Goal: Find specific page/section: Find specific page/section

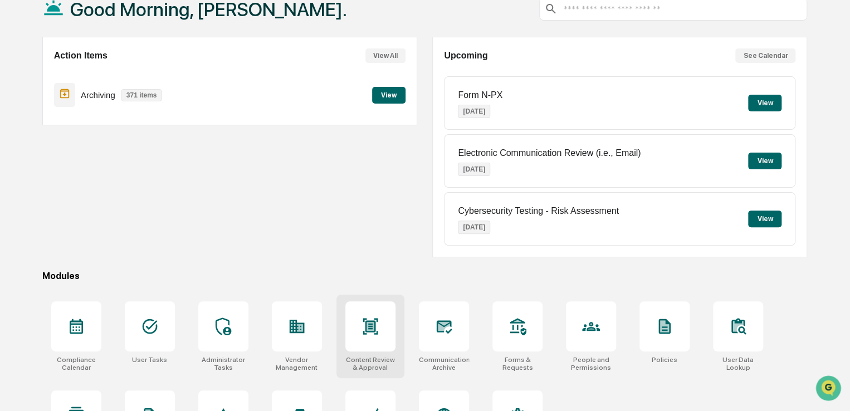
scroll to position [128, 0]
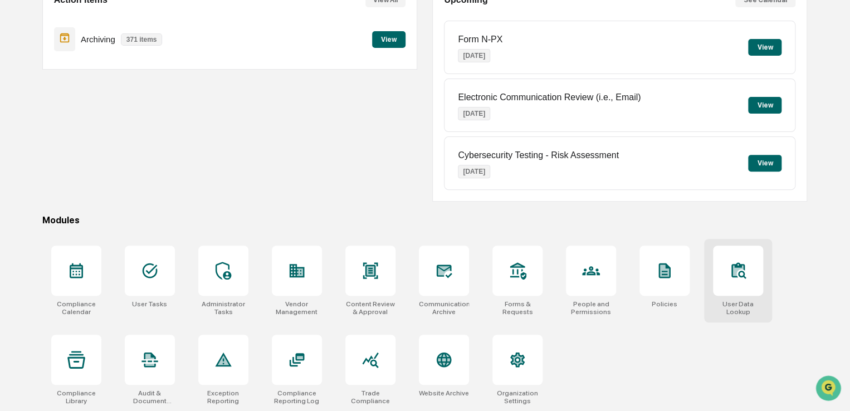
click at [729, 270] on icon at bounding box center [738, 271] width 18 height 18
click at [428, 292] on div at bounding box center [444, 271] width 50 height 50
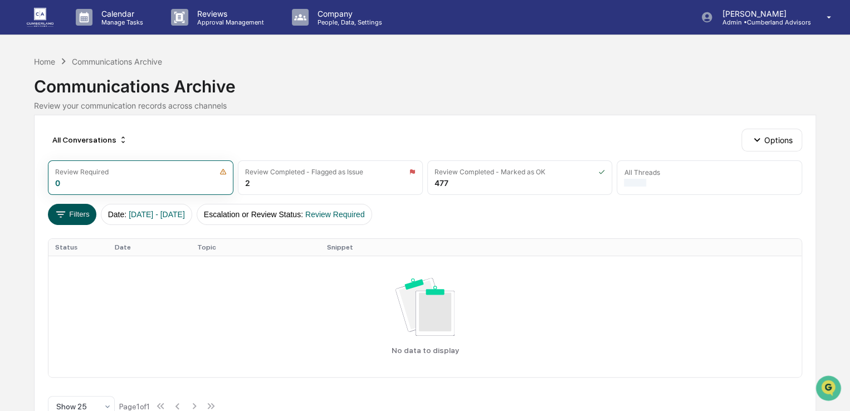
click at [65, 220] on button "Filters" at bounding box center [72, 214] width 48 height 21
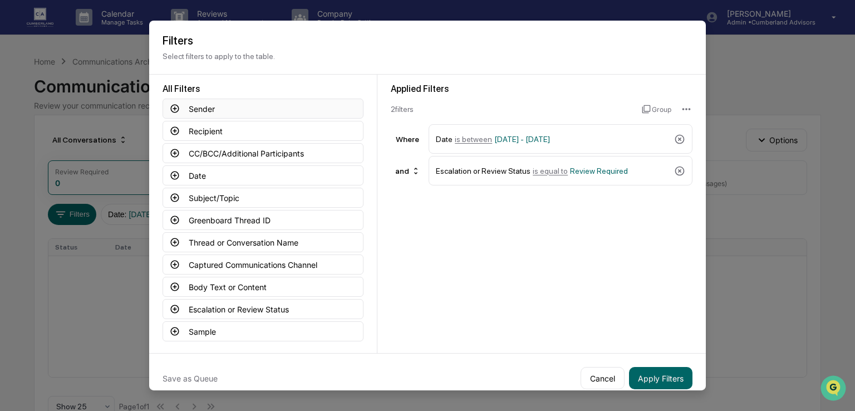
click at [171, 109] on icon at bounding box center [175, 108] width 8 height 8
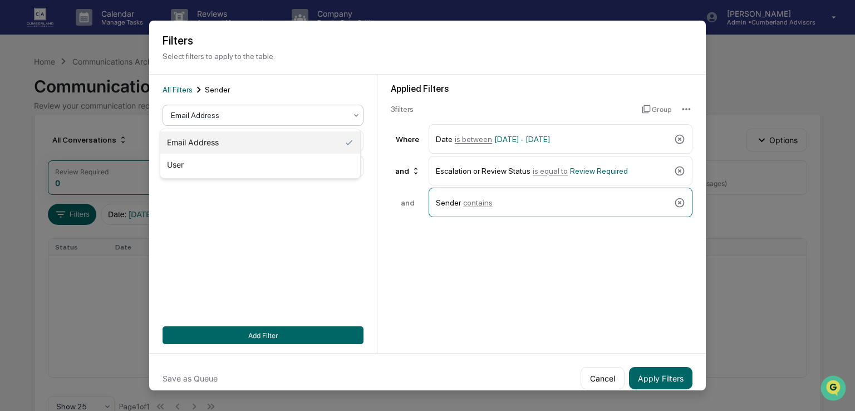
click at [256, 118] on div at bounding box center [258, 115] width 175 height 11
click at [247, 113] on div at bounding box center [258, 115] width 175 height 11
click at [228, 175] on div "User" at bounding box center [260, 165] width 200 height 22
click at [242, 142] on div at bounding box center [258, 140] width 175 height 11
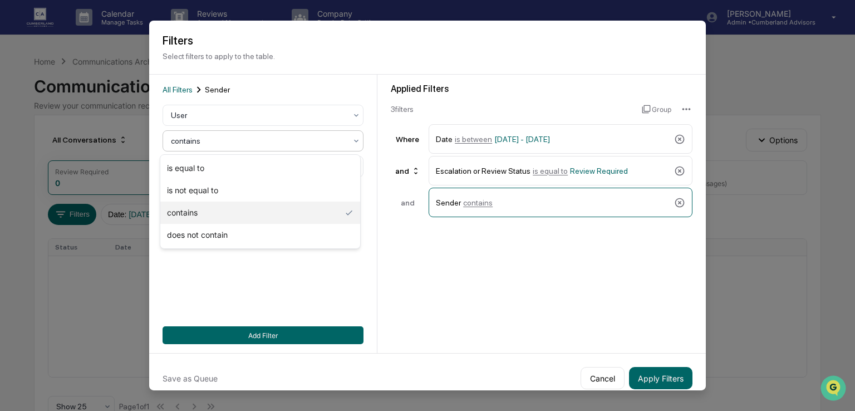
click at [242, 142] on div at bounding box center [258, 140] width 175 height 11
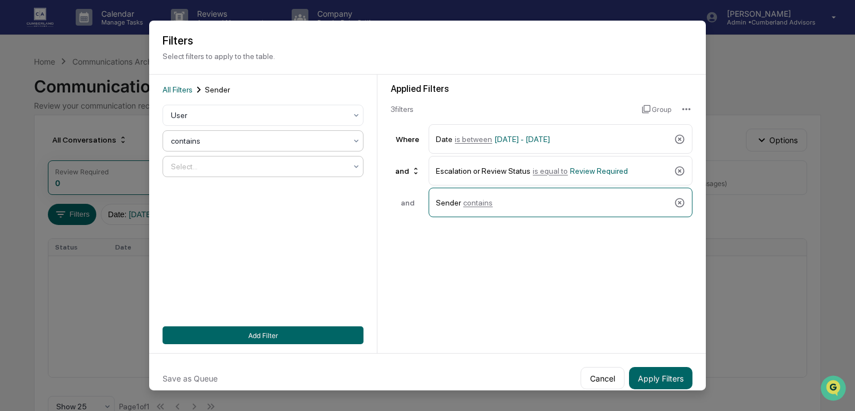
click at [232, 121] on div at bounding box center [258, 115] width 175 height 11
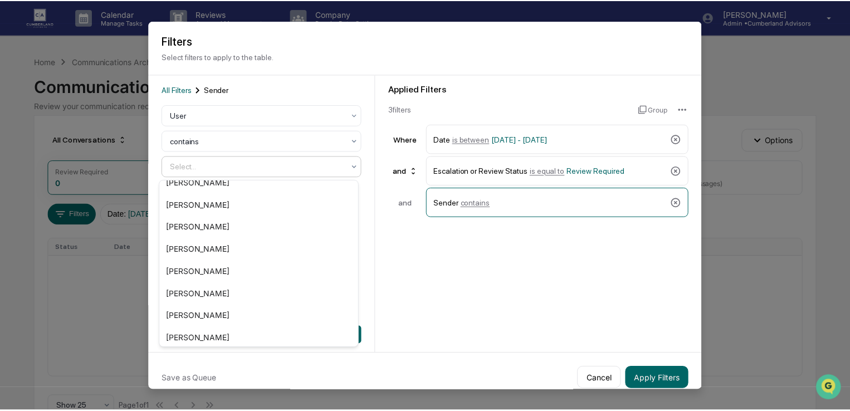
scroll to position [751, 0]
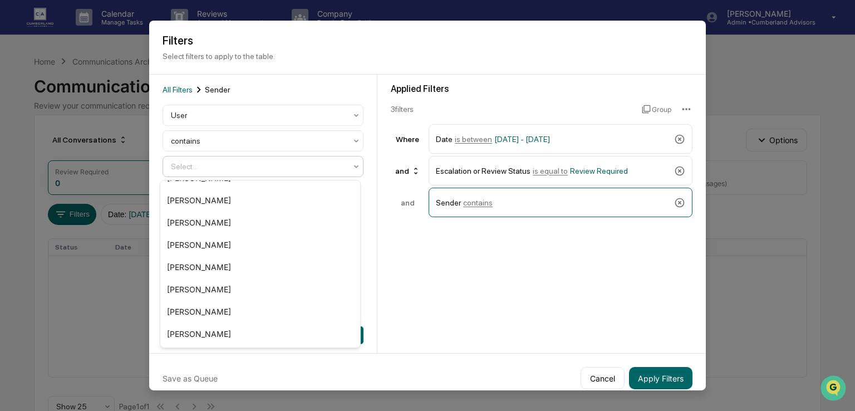
click at [514, 288] on div "Applied Filters 3 filter s Group Where Date is between 01/01/2024 - 12/31/2025 …" at bounding box center [542, 214] width 329 height 278
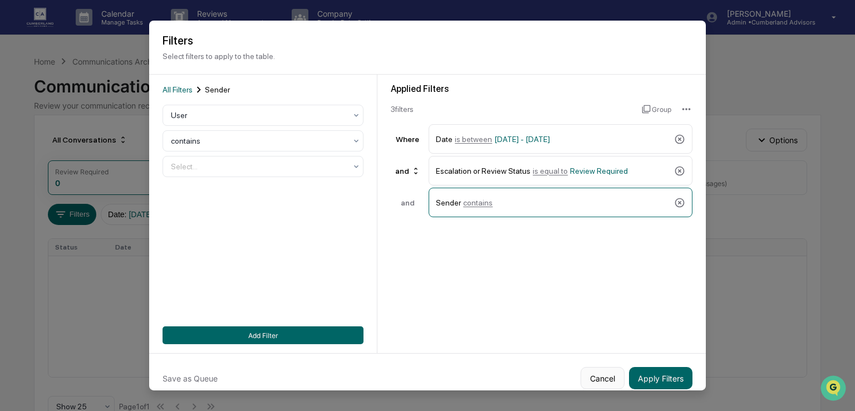
click at [602, 379] on button "Cancel" at bounding box center [603, 378] width 44 height 22
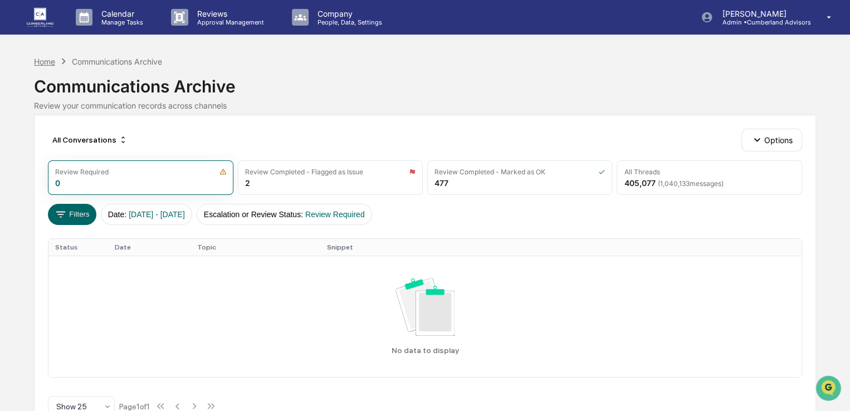
click at [49, 57] on div "Home" at bounding box center [44, 61] width 21 height 9
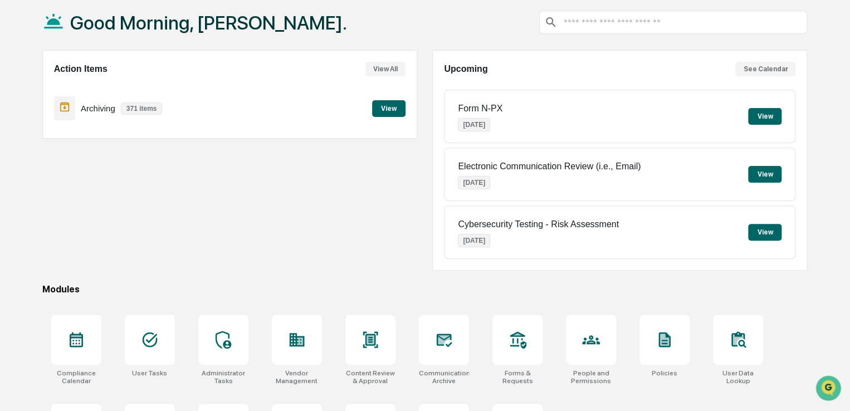
scroll to position [128, 0]
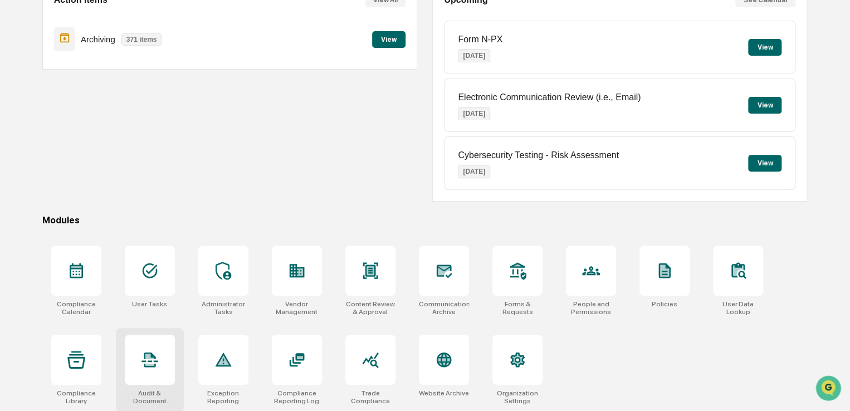
click at [168, 367] on div at bounding box center [150, 360] width 50 height 50
